Goal: Find specific page/section: Find specific page/section

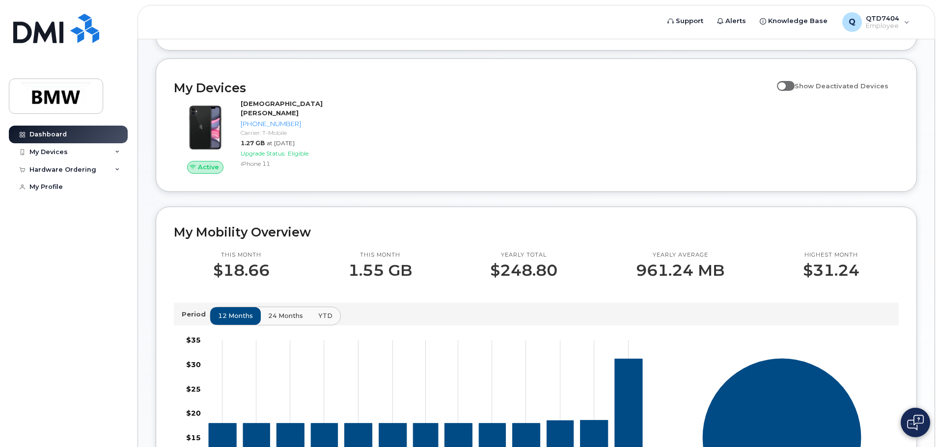
scroll to position [98, 0]
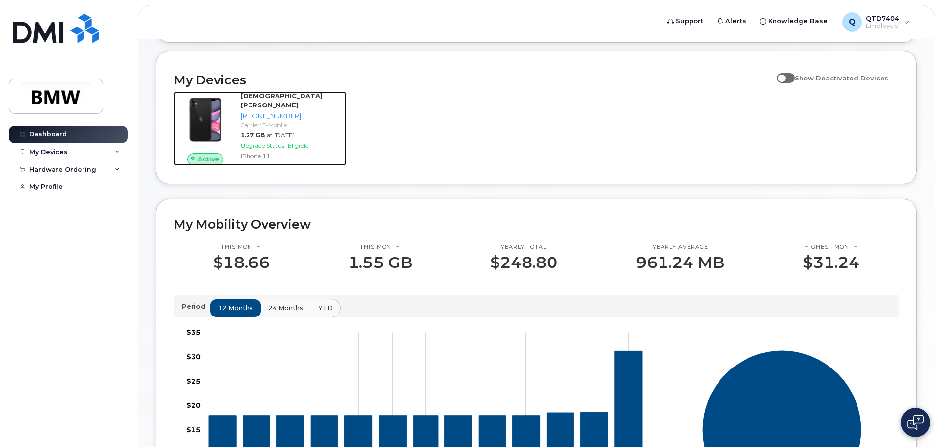
drag, startPoint x: 311, startPoint y: 157, endPoint x: 396, endPoint y: 208, distance: 99.4
click at [311, 157] on div "iPhone 11" at bounding box center [292, 156] width 102 height 8
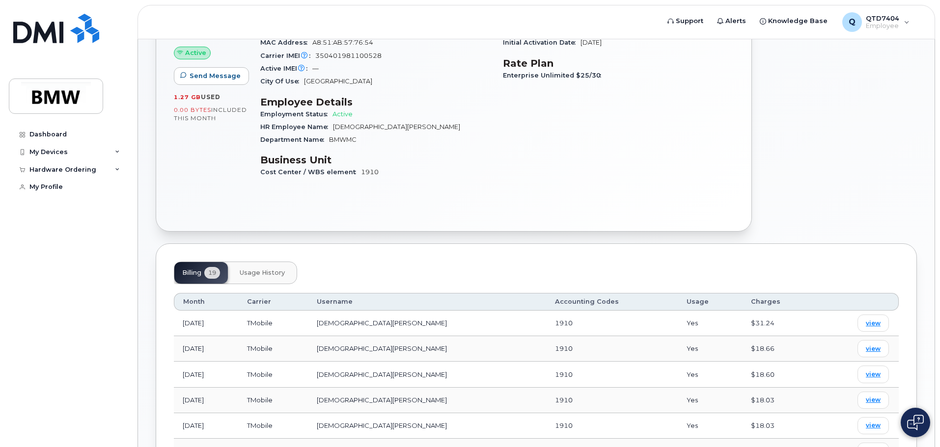
click at [270, 274] on span "Usage History" at bounding box center [262, 273] width 45 height 8
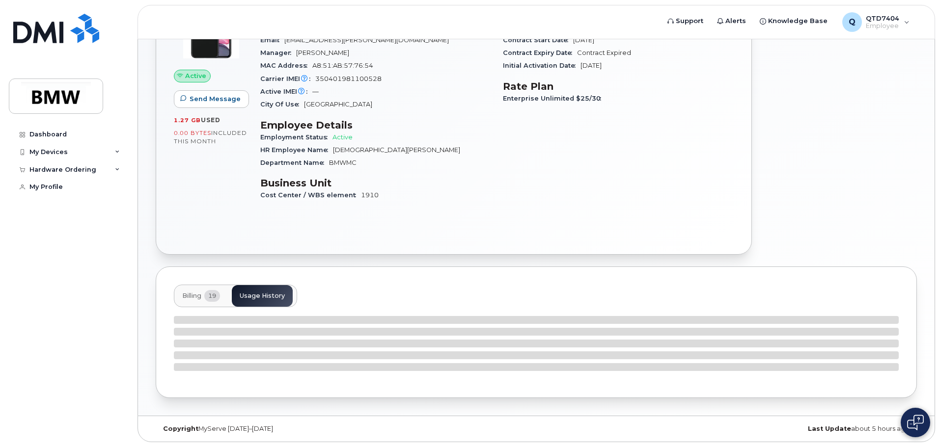
scroll to position [147, 0]
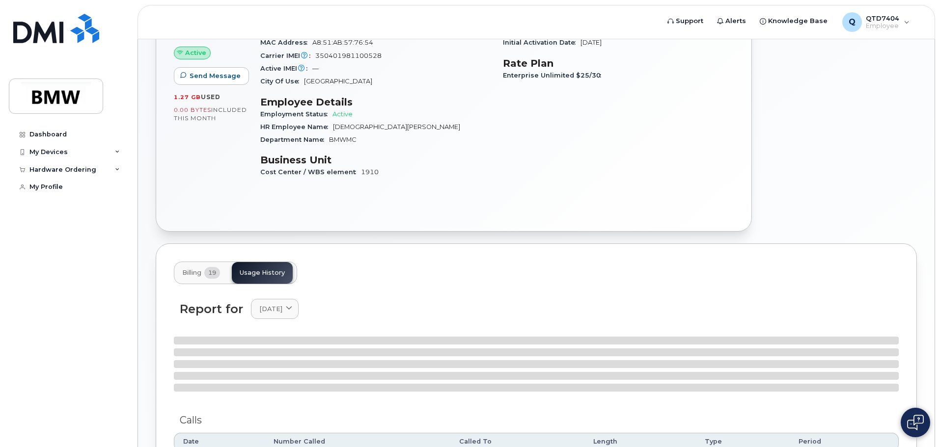
click at [201, 274] on span "Billing" at bounding box center [191, 273] width 19 height 8
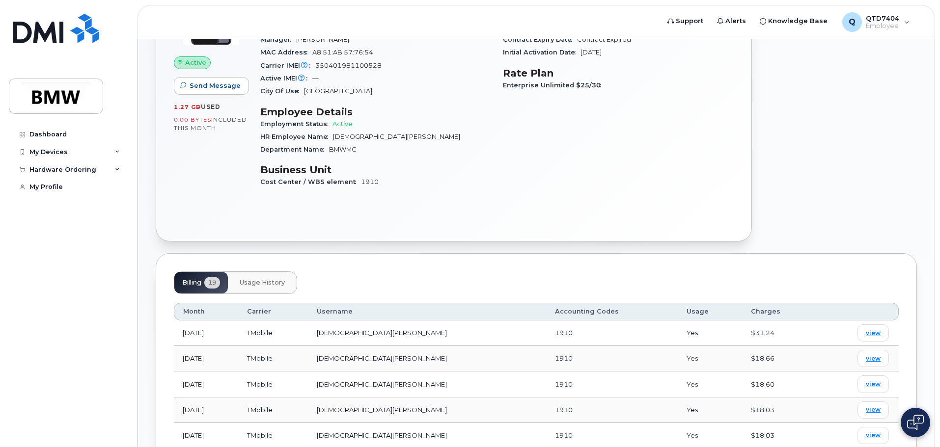
scroll to position [0, 0]
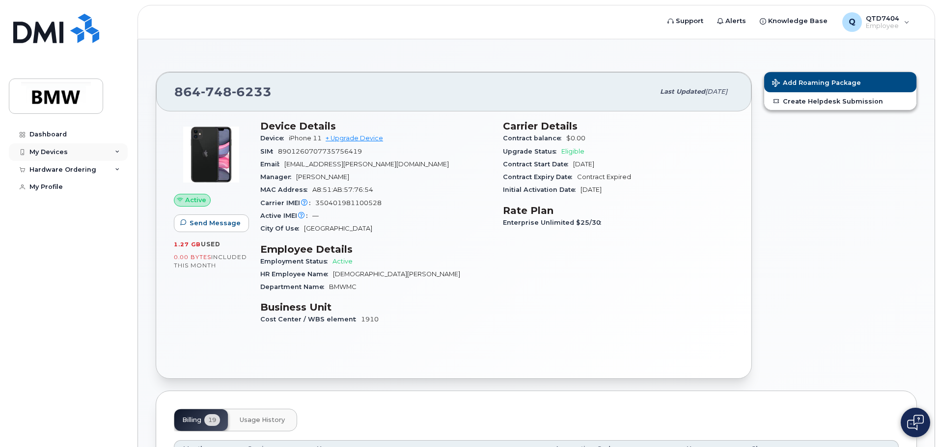
click at [110, 154] on div "My Devices" at bounding box center [68, 152] width 119 height 18
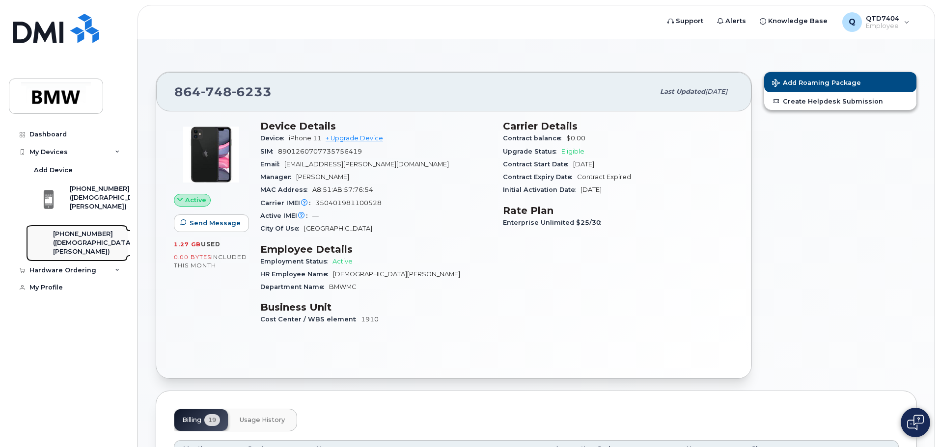
click at [105, 246] on div "([DEMOGRAPHIC_DATA][PERSON_NAME])" at bounding box center [93, 248] width 80 height 18
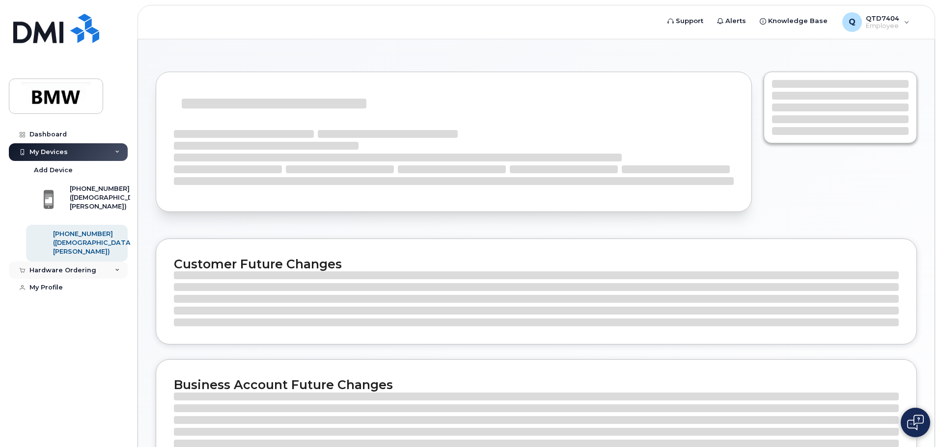
click at [121, 277] on div "Hardware Ordering" at bounding box center [68, 271] width 119 height 18
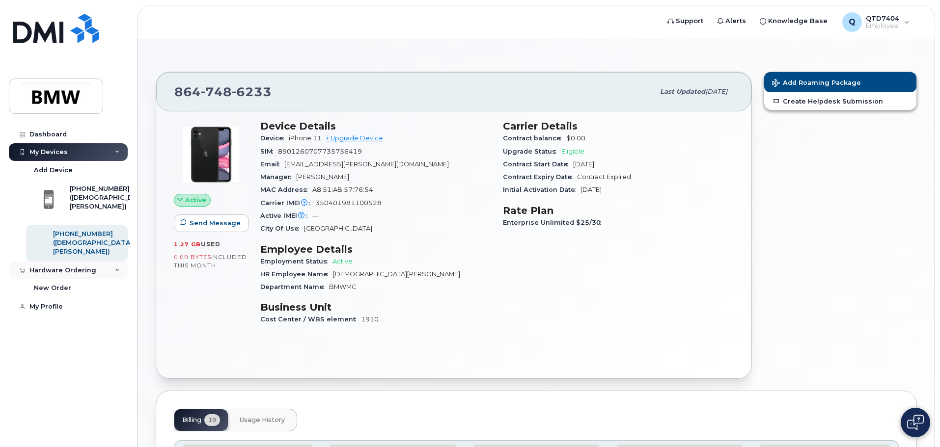
click at [118, 273] on icon at bounding box center [117, 270] width 5 height 5
